Goal: Task Accomplishment & Management: Use online tool/utility

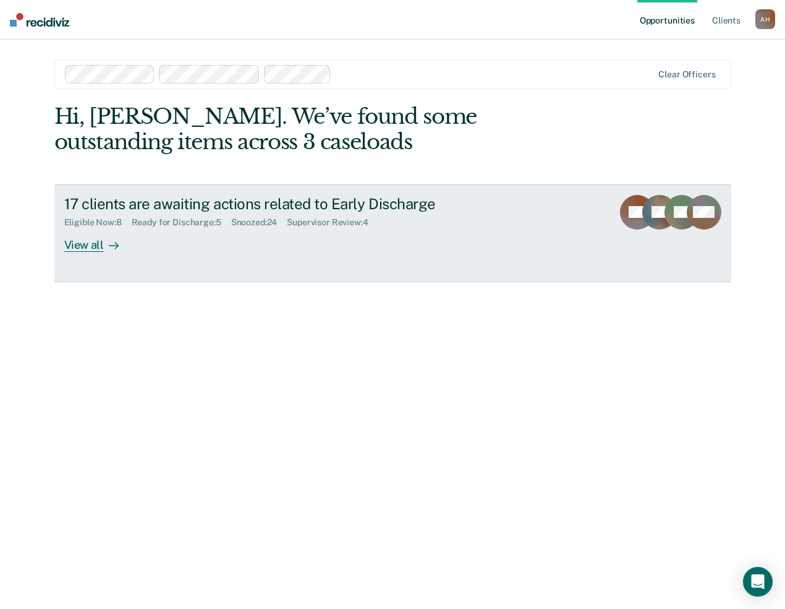
click at [178, 225] on div "Ready for Discharge : 5" at bounding box center [182, 222] width 100 height 11
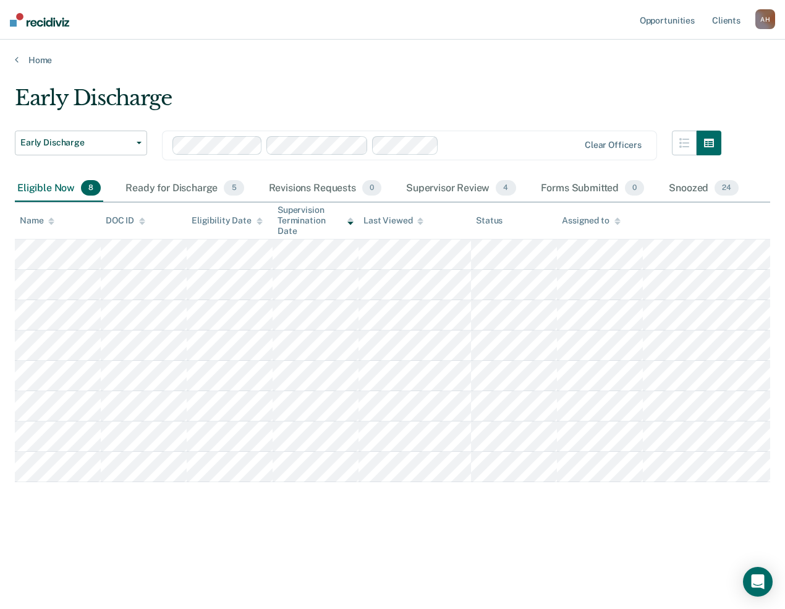
click at [41, 189] on div "Eligible Now 8" at bounding box center [59, 188] width 88 height 27
click at [447, 190] on div "Supervisor Review 4" at bounding box center [461, 188] width 115 height 27
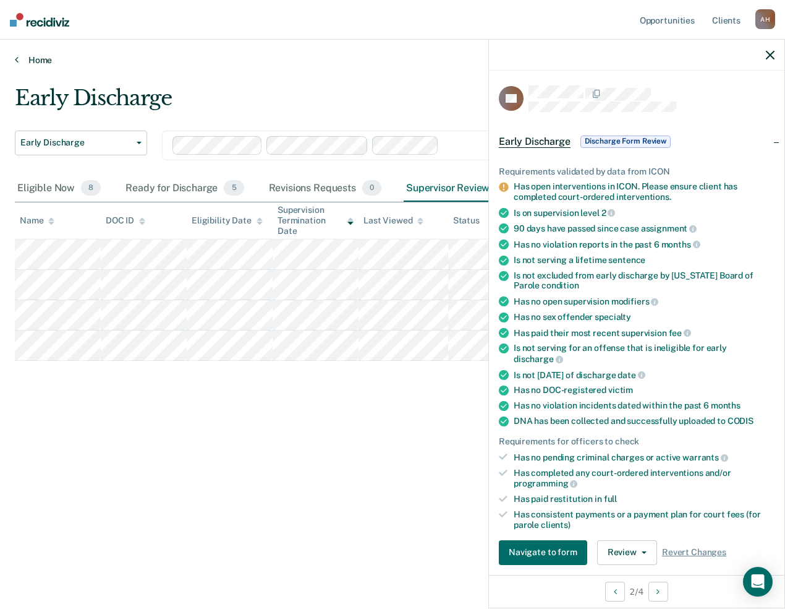
click at [451, 56] on link "Home" at bounding box center [393, 59] width 756 height 11
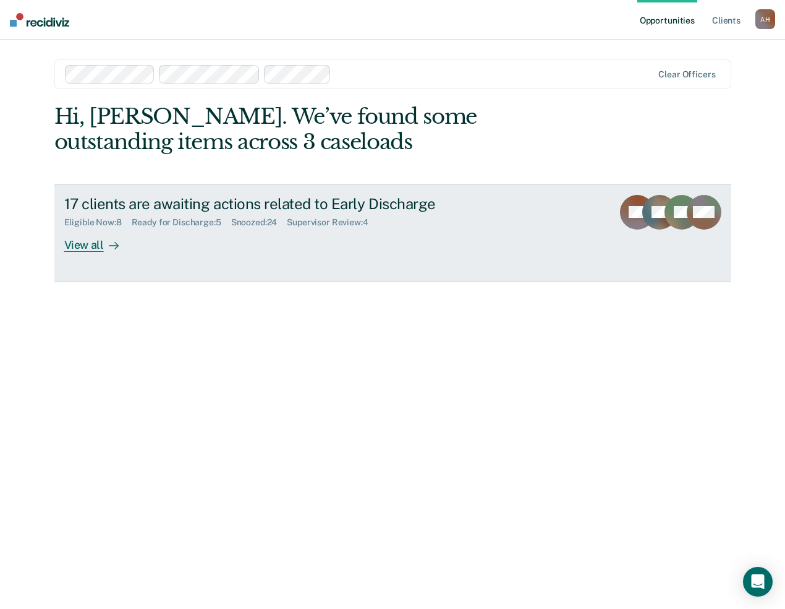
click at [327, 221] on div "Supervisor Review : 4" at bounding box center [332, 222] width 91 height 11
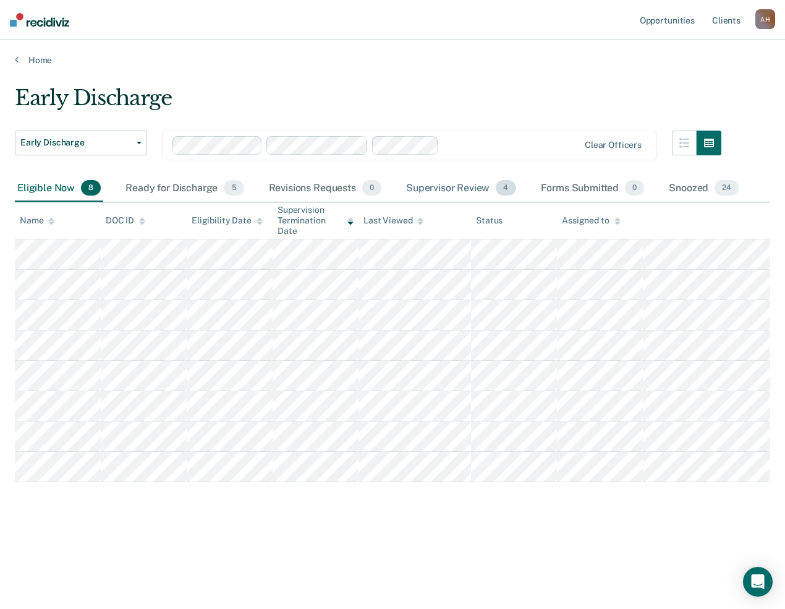
click at [450, 183] on div "Supervisor Review 4" at bounding box center [461, 188] width 115 height 27
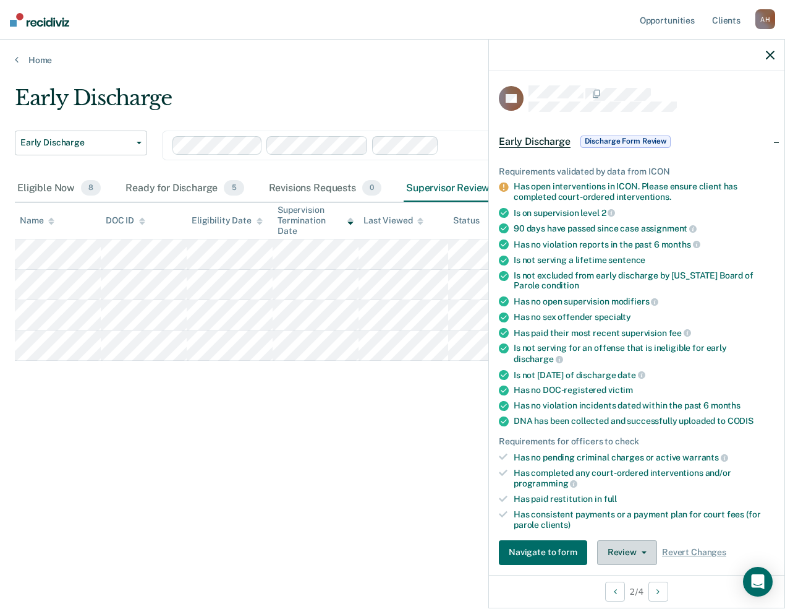
click at [639, 544] on button "Review" at bounding box center [627, 552] width 60 height 25
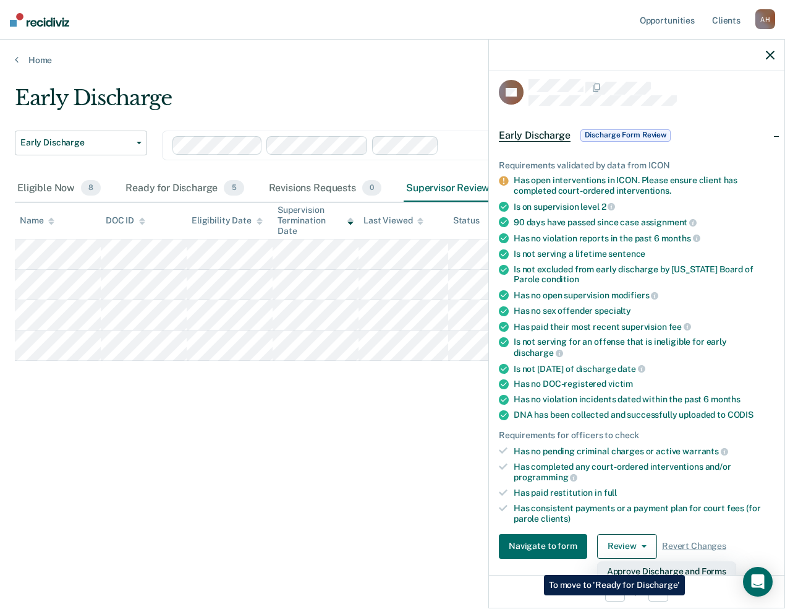
click at [685, 565] on button "Approve Discharge and Forms" at bounding box center [666, 571] width 139 height 20
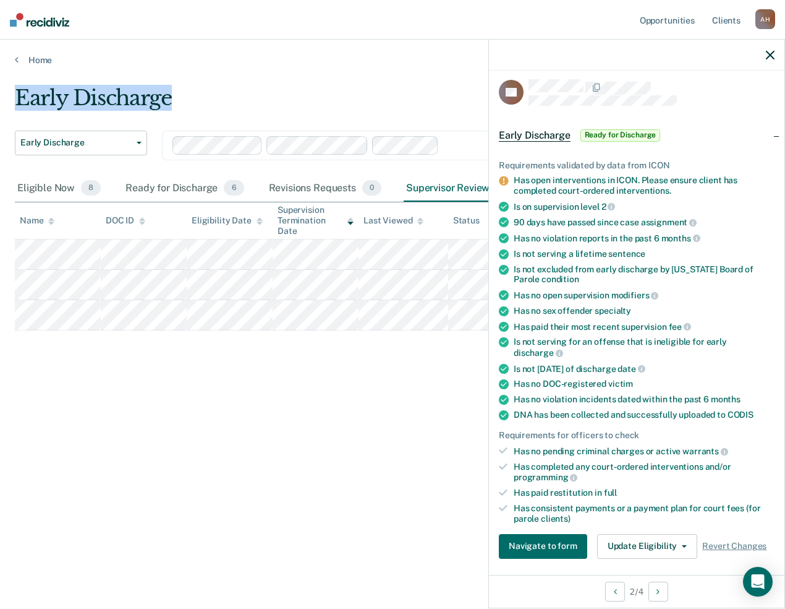
click at [463, 66] on main "Early Discharge Early Discharge Early Discharge Clear officers Eligible Now 8 R…" at bounding box center [392, 335] width 785 height 539
click at [770, 55] on icon "button" at bounding box center [770, 55] width 9 height 9
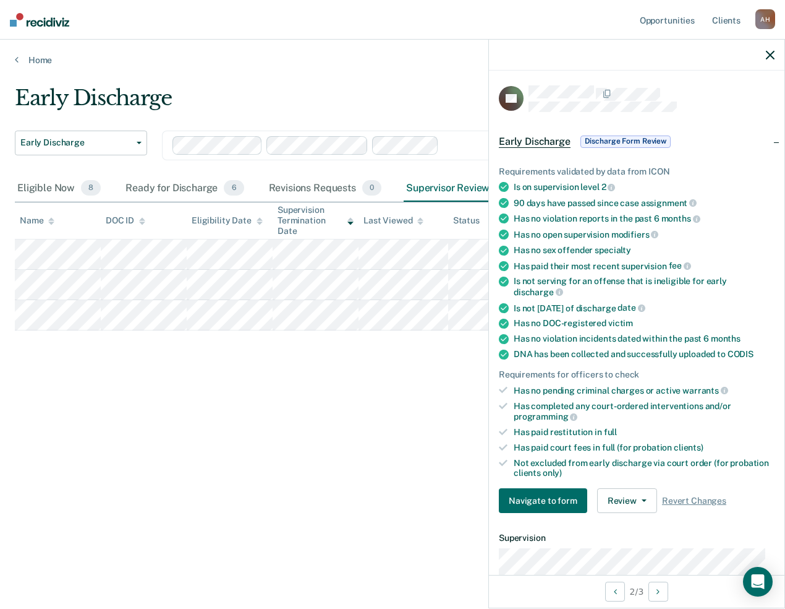
click at [458, 106] on div "Early Discharge" at bounding box center [368, 102] width 707 height 35
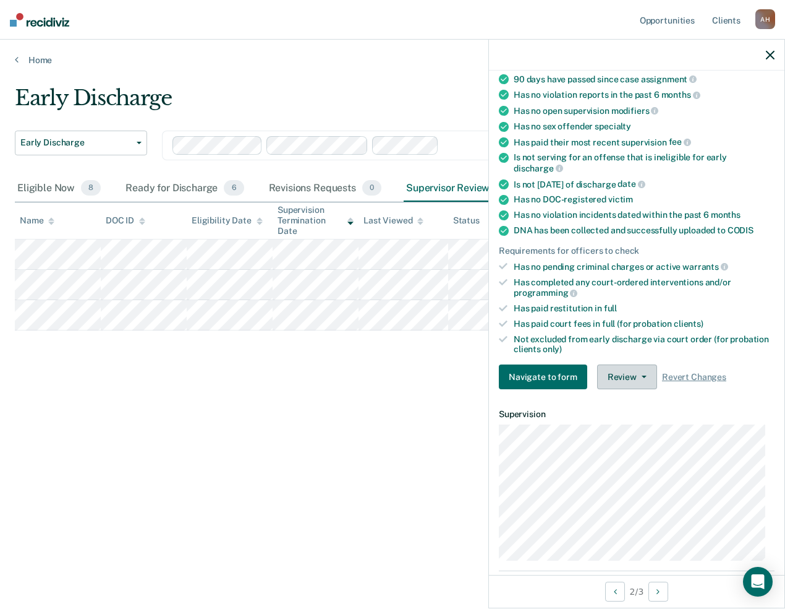
click at [645, 370] on button "Review" at bounding box center [627, 376] width 60 height 25
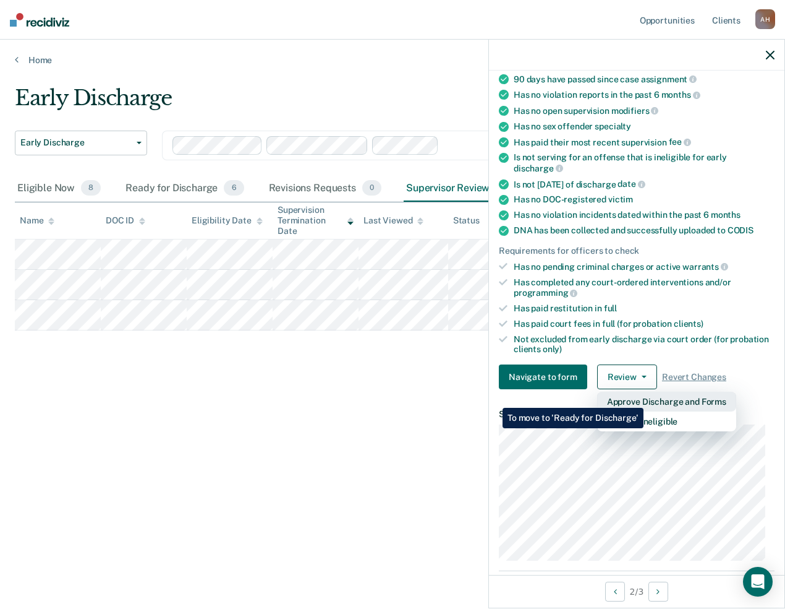
click at [644, 398] on button "Approve Discharge and Forms" at bounding box center [666, 401] width 139 height 20
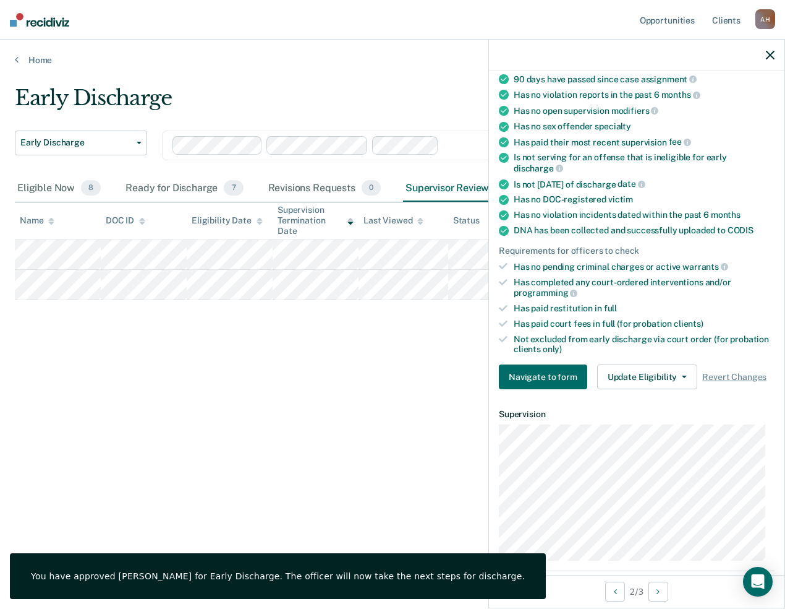
click at [257, 79] on main "Early Discharge Early Discharge Early Discharge Clear officers Eligible Now 8 R…" at bounding box center [392, 335] width 785 height 539
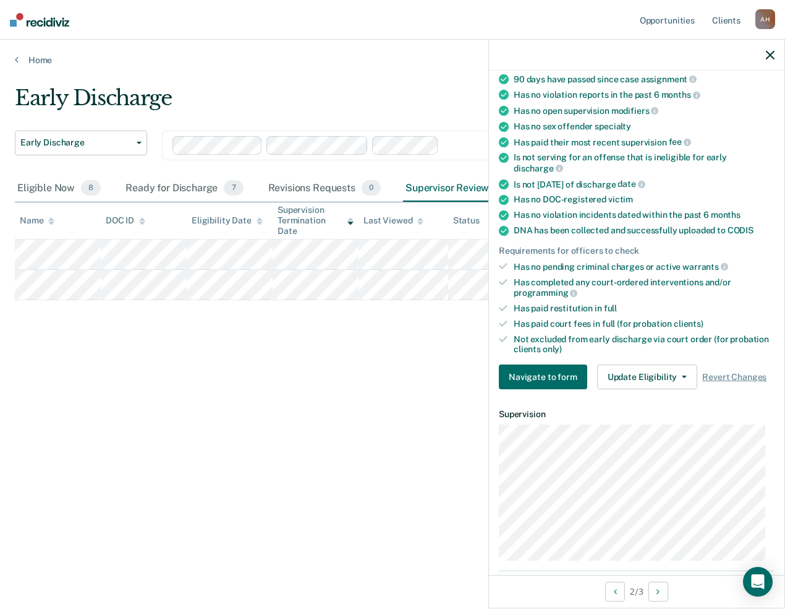
click at [776, 54] on div at bounding box center [637, 55] width 296 height 31
click at [408, 90] on div "Early Discharge" at bounding box center [368, 102] width 707 height 35
click at [475, 103] on div "Early Discharge" at bounding box center [368, 102] width 707 height 35
click at [396, 448] on div "Early Discharge Early Discharge Early Discharge Clear officers Eligible Now 8 R…" at bounding box center [393, 300] width 756 height 430
click at [380, 375] on div "Early Discharge Early Discharge Early Discharge Clear officers Eligible Now 8 R…" at bounding box center [393, 300] width 756 height 430
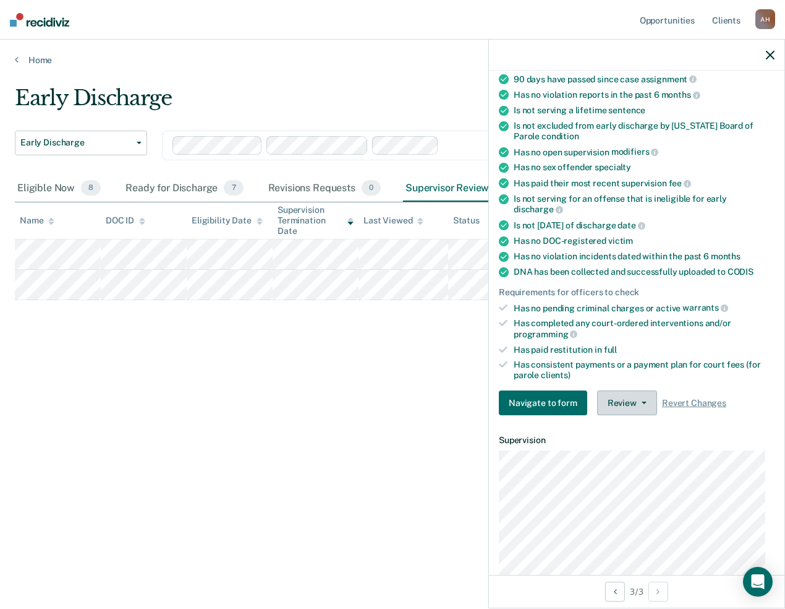
click at [633, 390] on button "Review" at bounding box center [627, 402] width 60 height 25
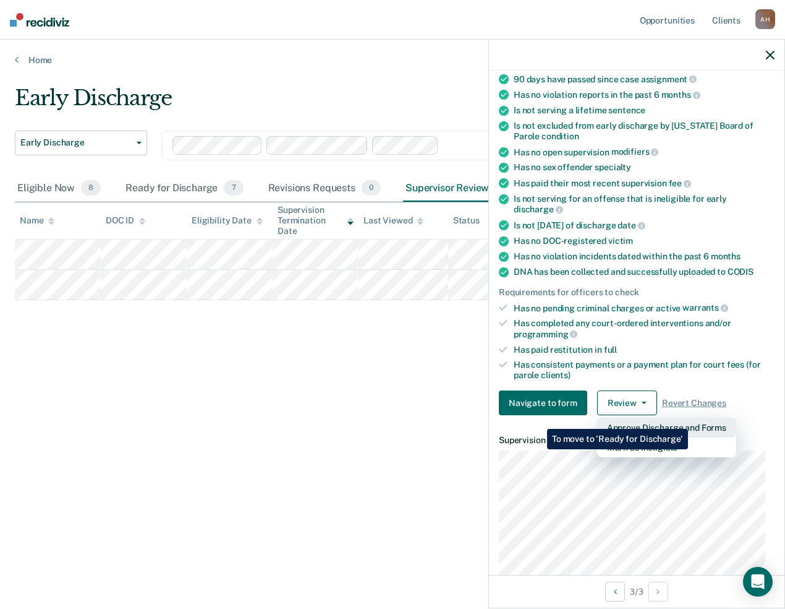
click at [688, 419] on button "Approve Discharge and Forms" at bounding box center [666, 427] width 139 height 20
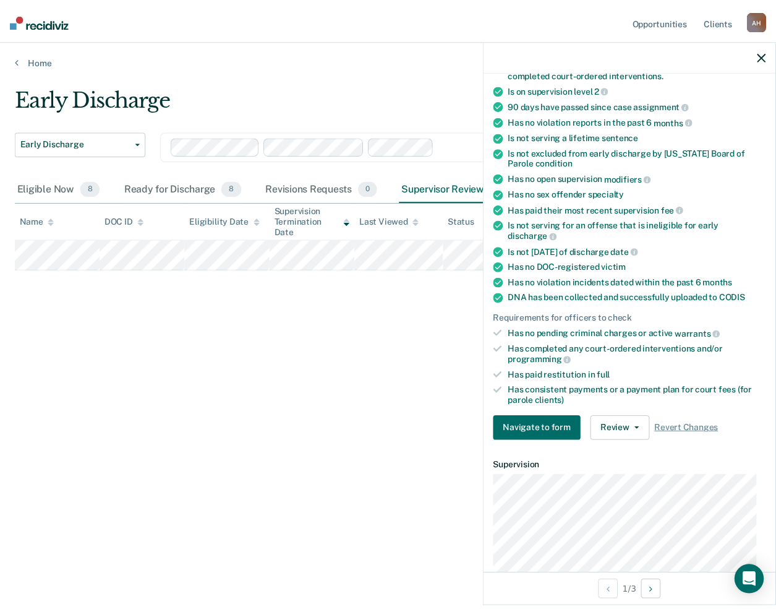
scroll to position [149, 0]
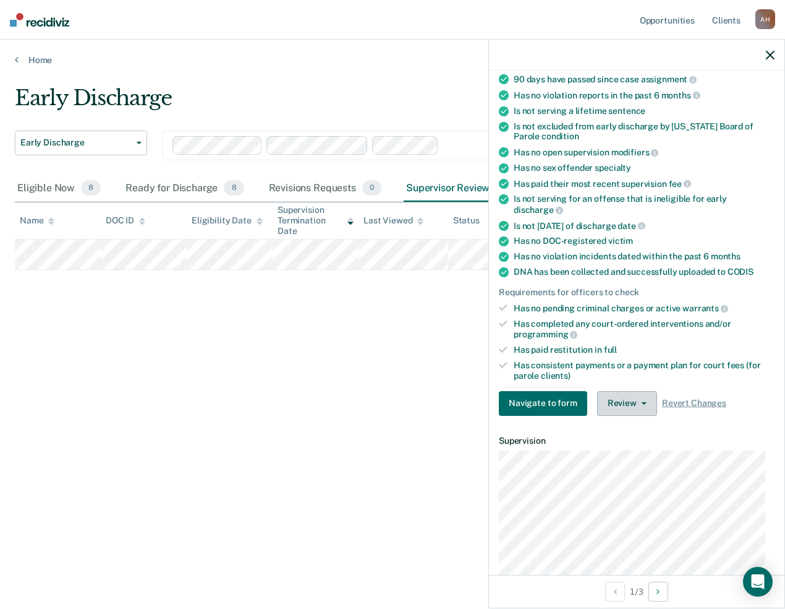
click at [643, 396] on button "Review" at bounding box center [627, 403] width 60 height 25
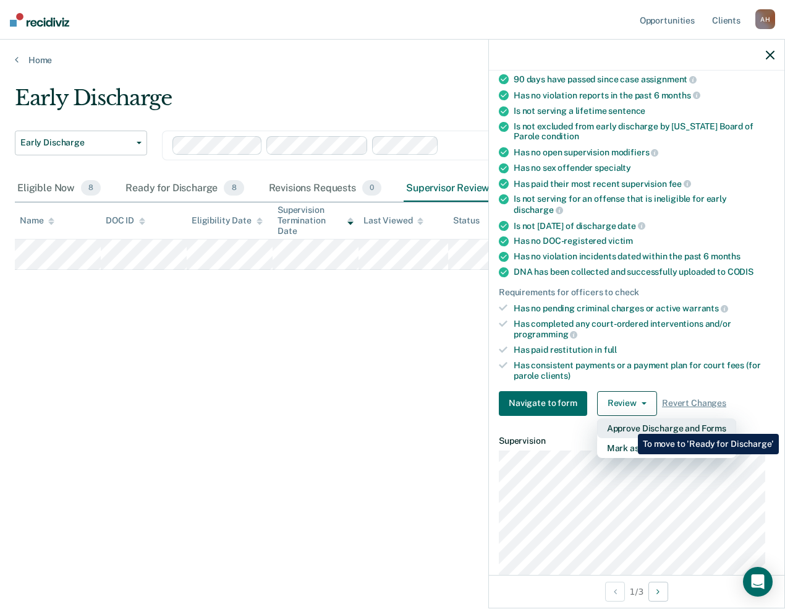
click at [629, 424] on button "Approve Discharge and Forms" at bounding box center [666, 428] width 139 height 20
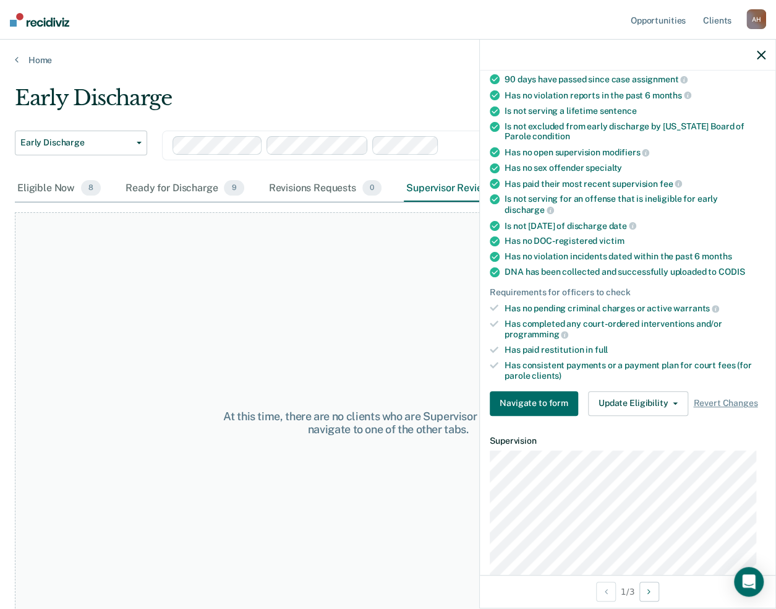
click at [280, 261] on div "At this time, there are no clients who are Supervisor Review. Please navigate t…" at bounding box center [388, 422] width 746 height 421
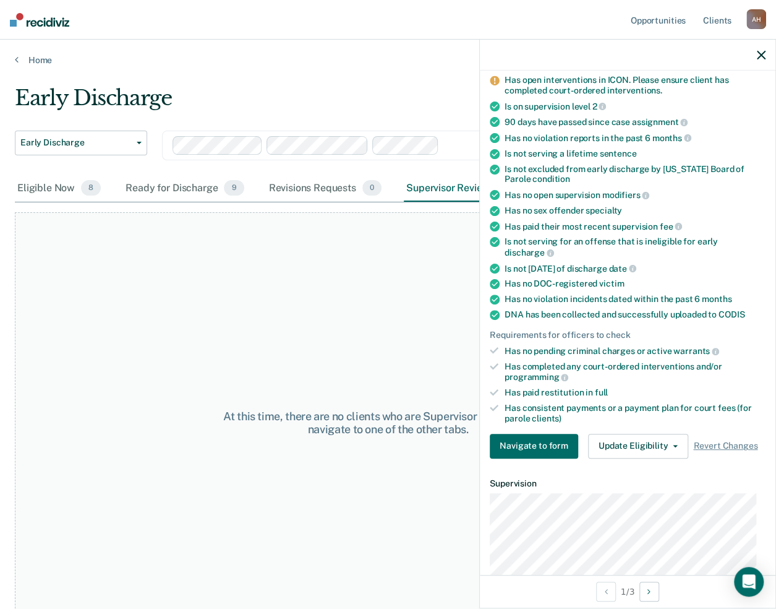
scroll to position [87, 0]
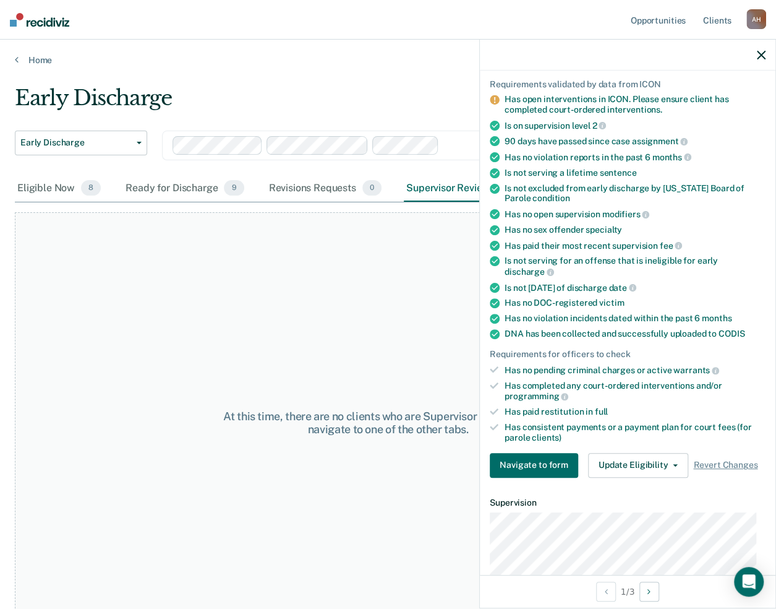
click at [764, 49] on button "button" at bounding box center [761, 54] width 9 height 11
